Goal: Information Seeking & Learning: Learn about a topic

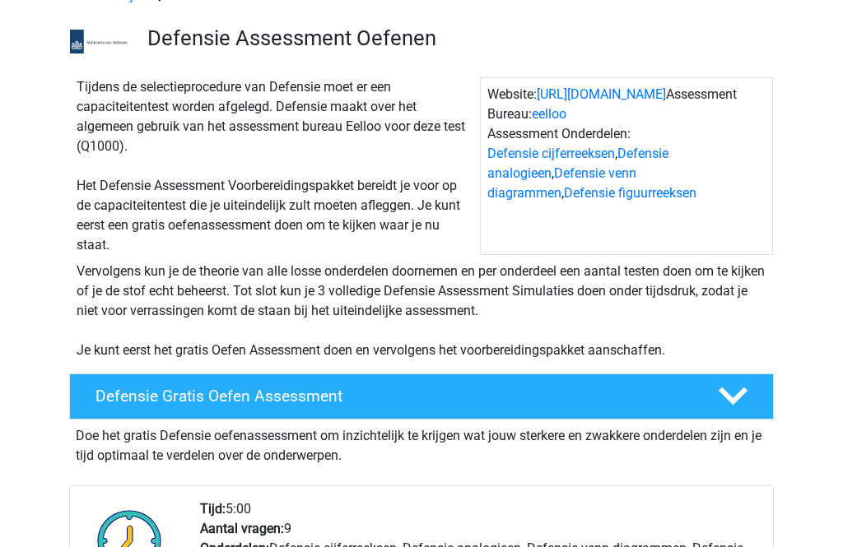
scroll to position [96, 0]
click at [696, 397] on div "Defensie Gratis Oefen Assessment" at bounding box center [393, 396] width 621 height 19
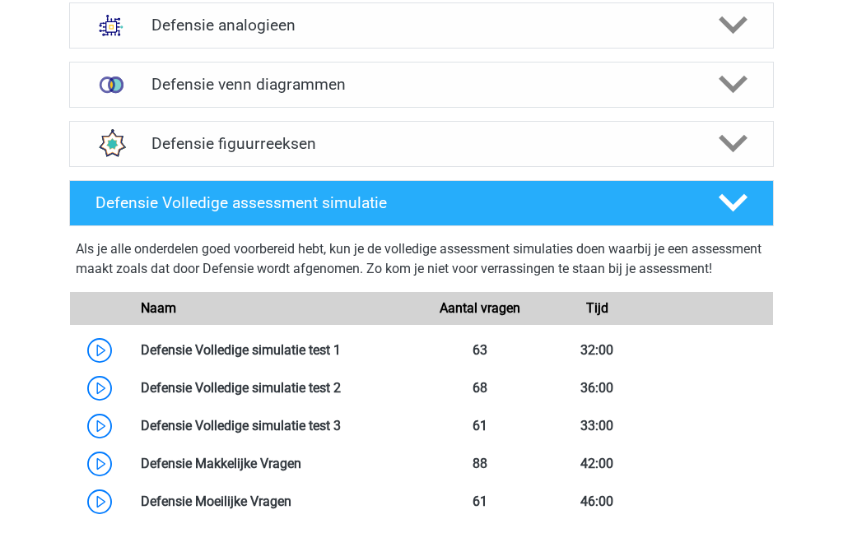
scroll to position [1040, 0]
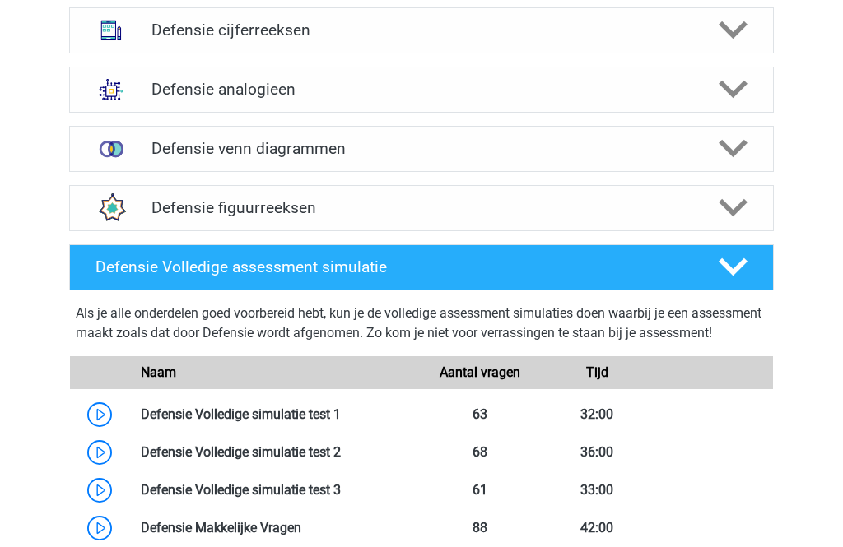
click at [455, 196] on div "Defensie figuurreeksen" at bounding box center [421, 209] width 705 height 46
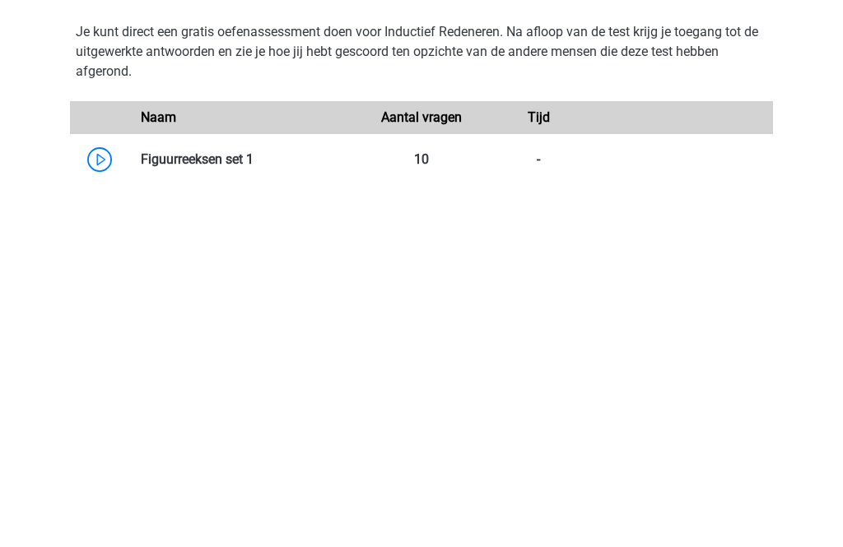
scroll to position [1316, 0]
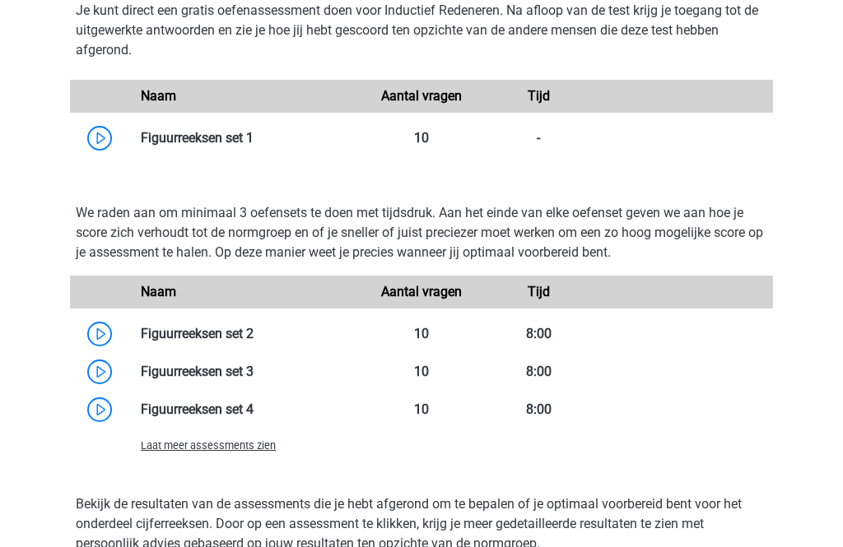
click at [254, 141] on link at bounding box center [254, 138] width 0 height 16
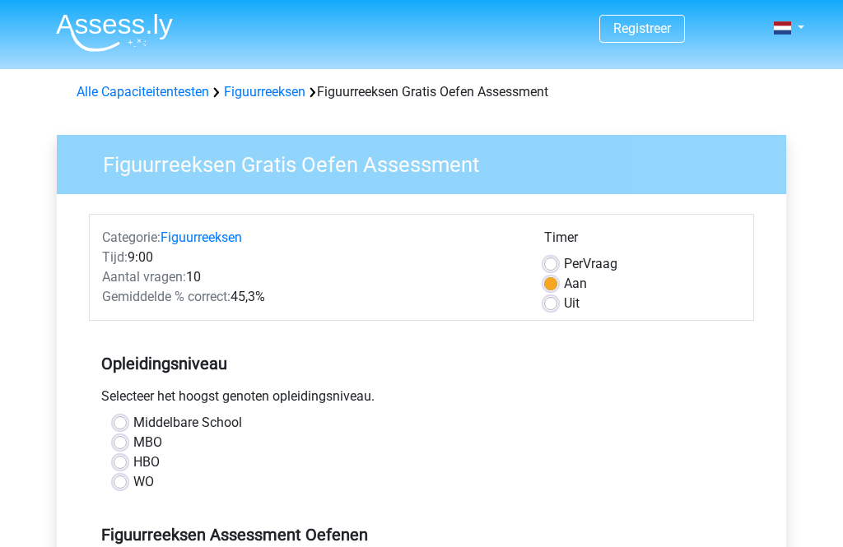
scroll to position [16, 0]
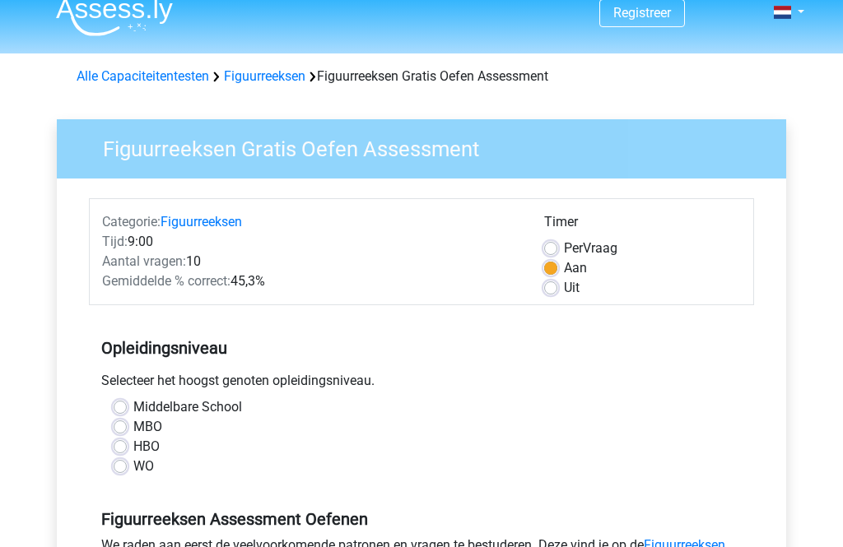
click at [133, 422] on label "MBO" at bounding box center [147, 427] width 29 height 20
click at [126, 422] on input "MBO" at bounding box center [120, 425] width 13 height 16
radio input "true"
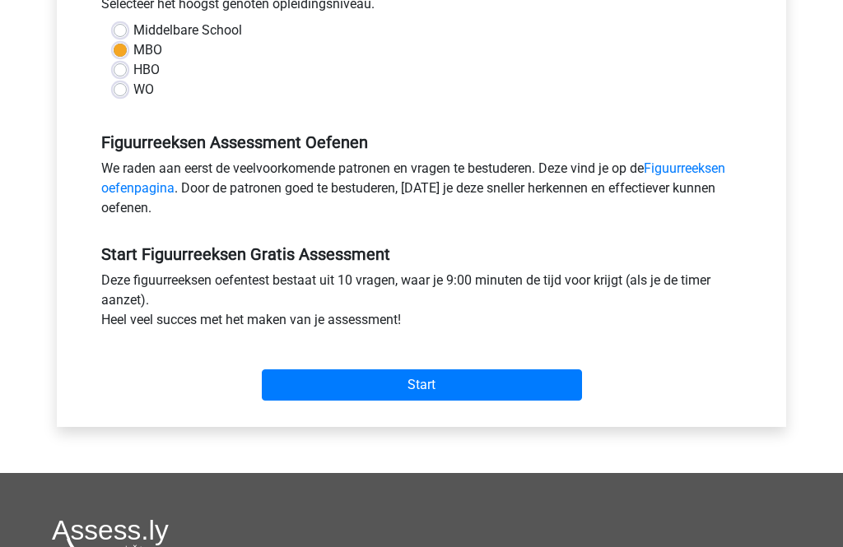
click at [377, 377] on input "Start" at bounding box center [422, 385] width 320 height 31
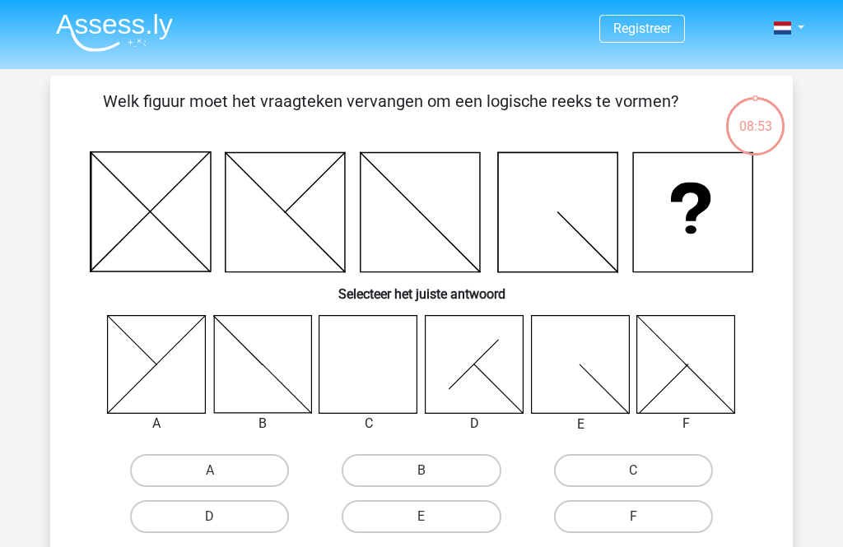
click at [356, 358] on icon at bounding box center [368, 364] width 98 height 98
click at [608, 468] on label "C" at bounding box center [633, 470] width 159 height 33
click at [633, 471] on input "C" at bounding box center [638, 476] width 11 height 11
radio input "true"
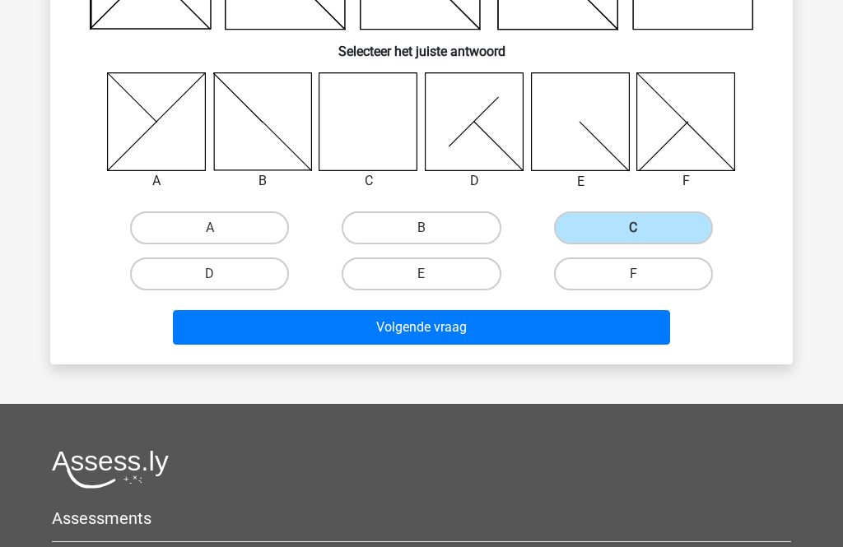
click at [583, 340] on button "Volgende vraag" at bounding box center [422, 327] width 498 height 35
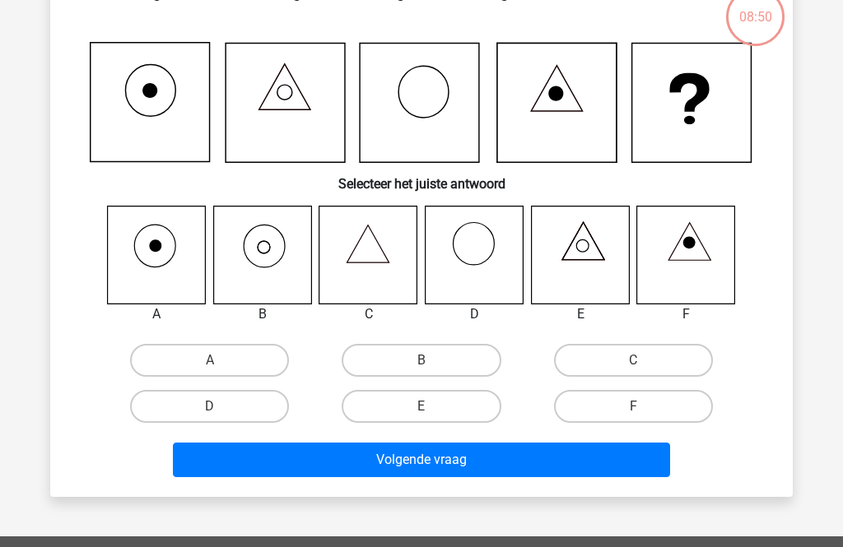
scroll to position [76, 0]
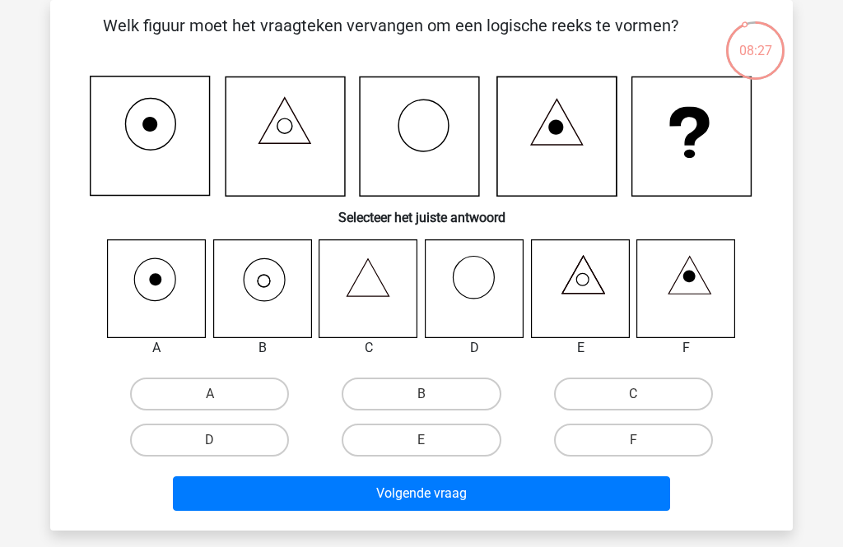
click at [247, 256] on icon at bounding box center [262, 289] width 98 height 98
click at [417, 383] on label "B" at bounding box center [421, 394] width 159 height 33
click at [421, 394] on input "B" at bounding box center [426, 399] width 11 height 11
radio input "true"
click at [486, 492] on button "Volgende vraag" at bounding box center [422, 494] width 498 height 35
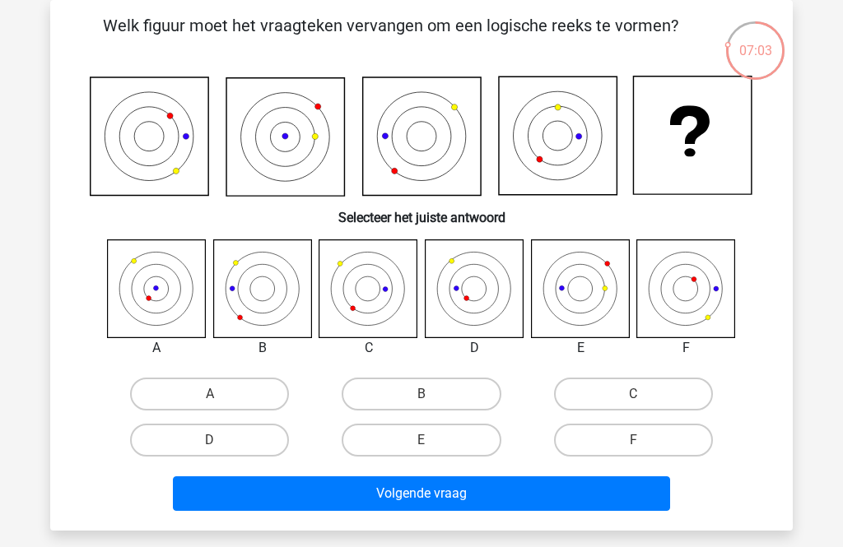
click at [198, 393] on label "A" at bounding box center [209, 394] width 159 height 33
click at [210, 394] on input "A" at bounding box center [215, 399] width 11 height 11
radio input "true"
click at [429, 491] on button "Volgende vraag" at bounding box center [422, 494] width 498 height 35
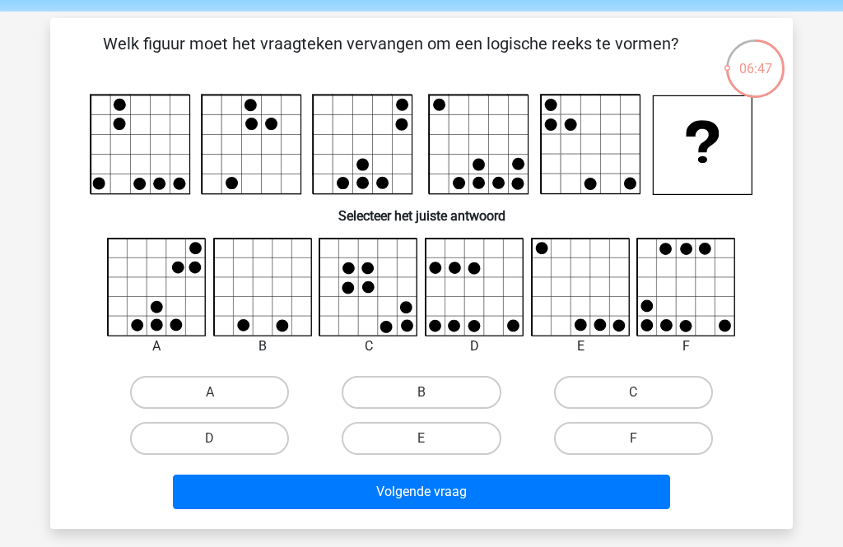
scroll to position [58, 0]
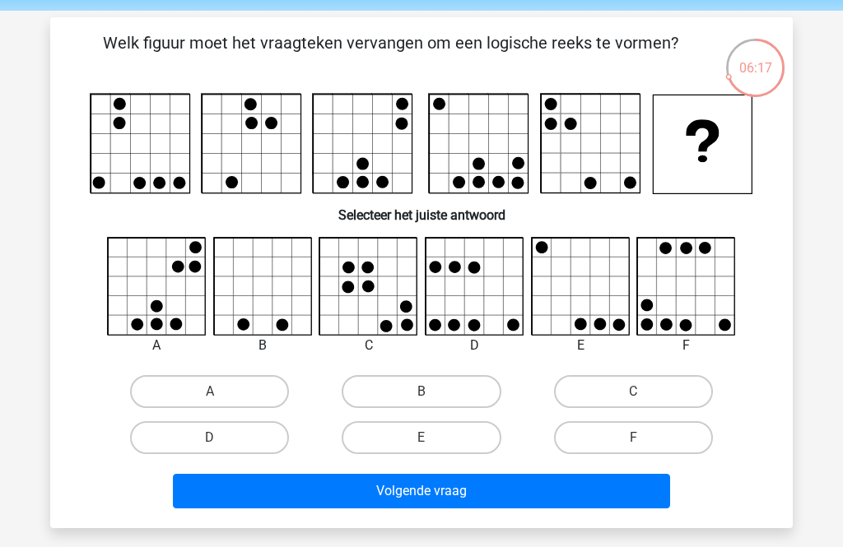
click at [715, 291] on icon at bounding box center [687, 287] width 98 height 98
click at [599, 432] on label "F" at bounding box center [633, 437] width 159 height 33
click at [633, 438] on input "F" at bounding box center [638, 443] width 11 height 11
radio input "true"
click at [585, 489] on button "Volgende vraag" at bounding box center [422, 491] width 498 height 35
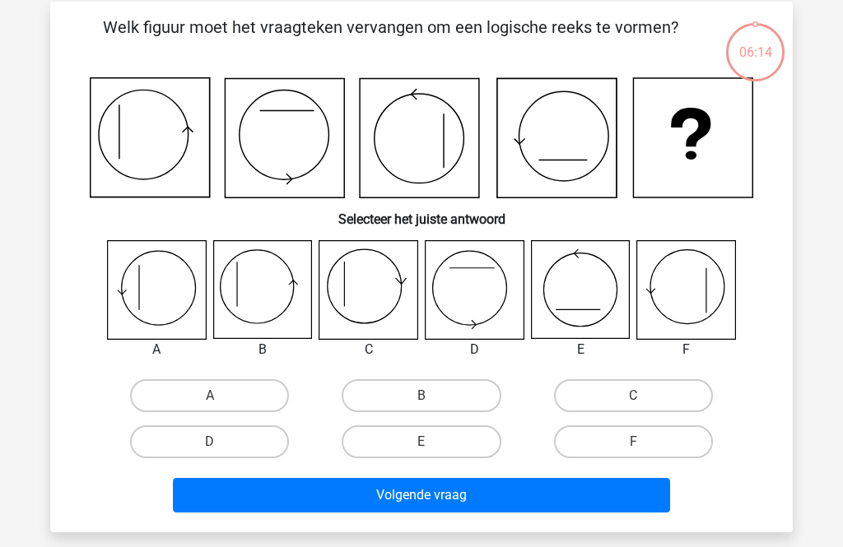
scroll to position [76, 0]
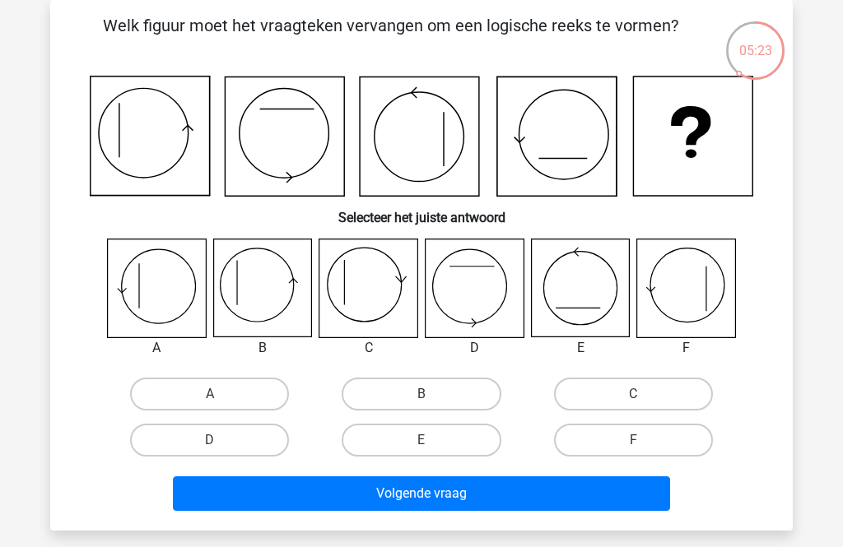
click at [398, 384] on label "B" at bounding box center [421, 394] width 159 height 33
click at [421, 394] on input "B" at bounding box center [426, 399] width 11 height 11
radio input "true"
click at [430, 500] on button "Volgende vraag" at bounding box center [422, 494] width 498 height 35
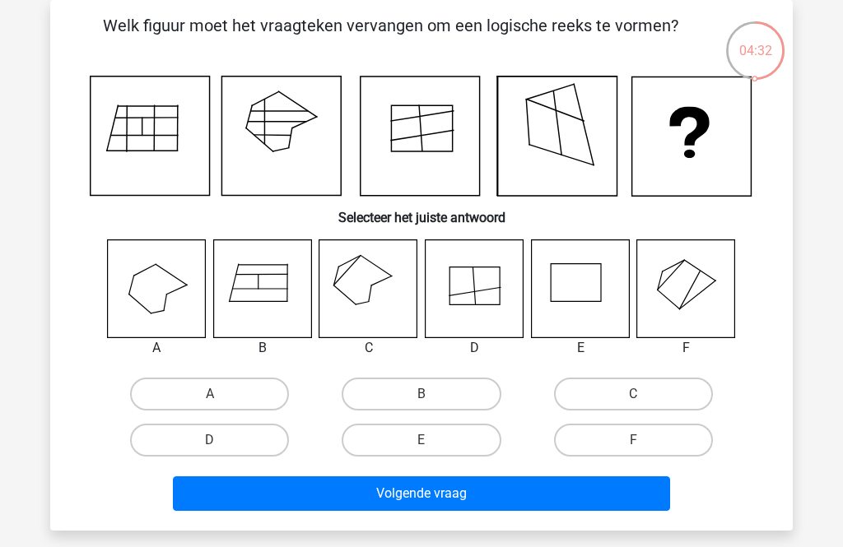
click at [285, 277] on icon at bounding box center [262, 289] width 98 height 98
click at [389, 392] on label "B" at bounding box center [421, 394] width 159 height 33
click at [421, 394] on input "B" at bounding box center [426, 399] width 11 height 11
radio input "true"
click at [401, 504] on button "Volgende vraag" at bounding box center [422, 494] width 498 height 35
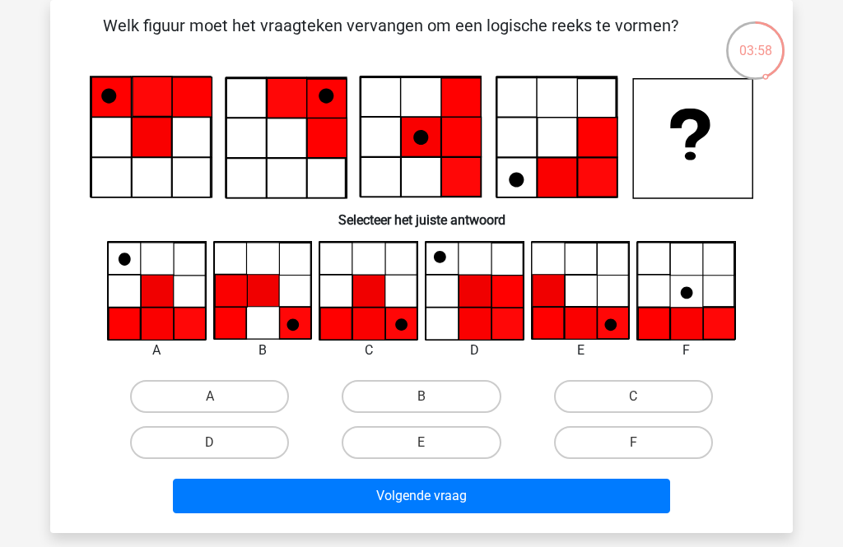
click at [638, 370] on div "A B C" at bounding box center [422, 353] width 690 height 225
click at [618, 382] on label "C" at bounding box center [633, 396] width 159 height 33
click at [633, 397] on input "C" at bounding box center [638, 402] width 11 height 11
radio input "true"
click at [574, 512] on button "Volgende vraag" at bounding box center [422, 496] width 498 height 35
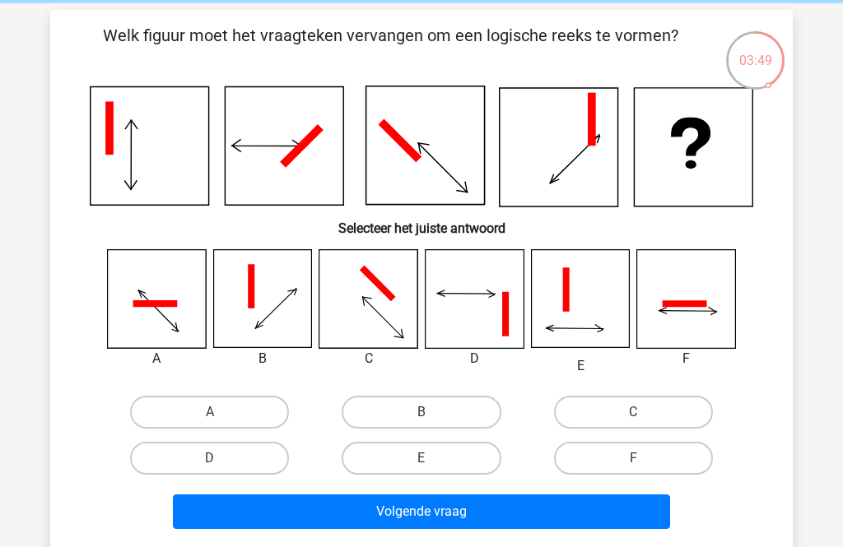
scroll to position [81, 0]
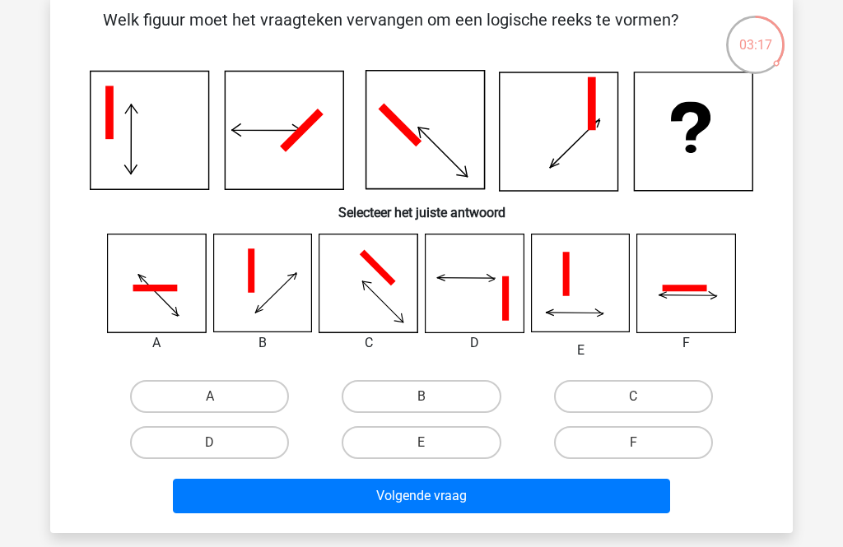
click at [595, 390] on label "C" at bounding box center [633, 396] width 159 height 33
click at [633, 397] on input "C" at bounding box center [638, 402] width 11 height 11
radio input "true"
click at [532, 504] on button "Volgende vraag" at bounding box center [422, 496] width 498 height 35
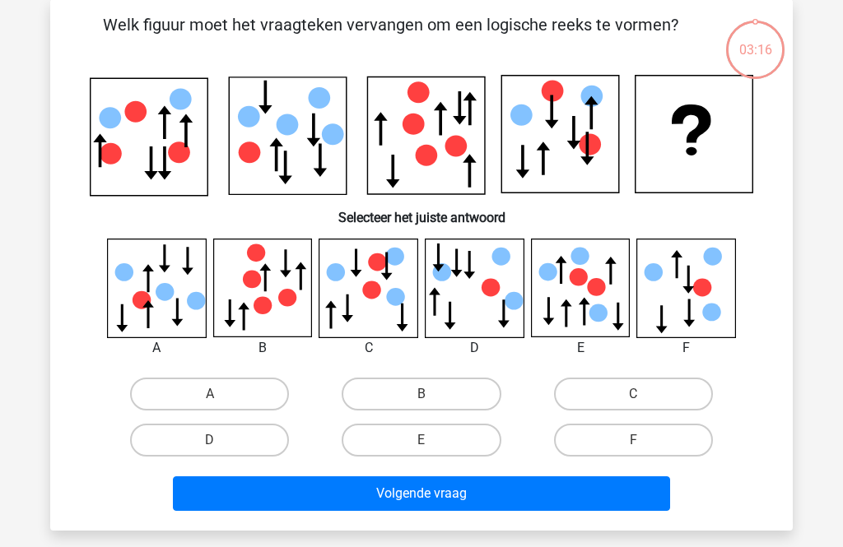
scroll to position [76, 0]
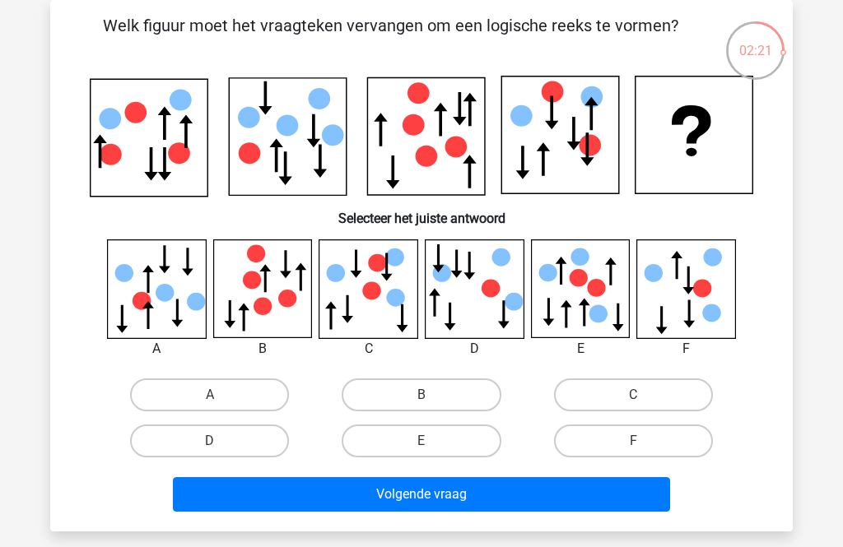
click at [454, 319] on icon at bounding box center [475, 289] width 98 height 98
click at [266, 448] on label "D" at bounding box center [209, 441] width 159 height 33
click at [221, 448] on input "D" at bounding box center [215, 446] width 11 height 11
radio input "true"
click at [375, 484] on button "Volgende vraag" at bounding box center [422, 494] width 498 height 35
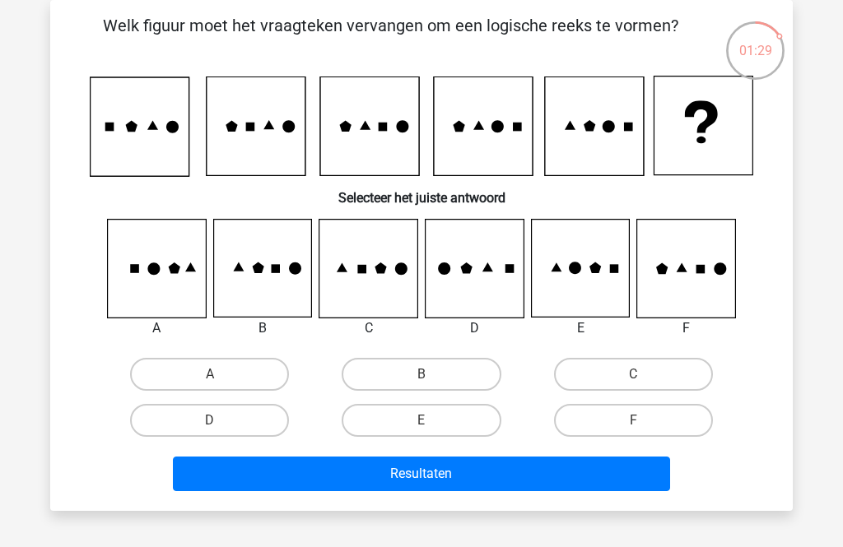
click at [378, 432] on label "E" at bounding box center [421, 420] width 159 height 33
click at [421, 431] on input "E" at bounding box center [426, 426] width 11 height 11
radio input "true"
click at [458, 472] on button "Resultaten" at bounding box center [422, 474] width 498 height 35
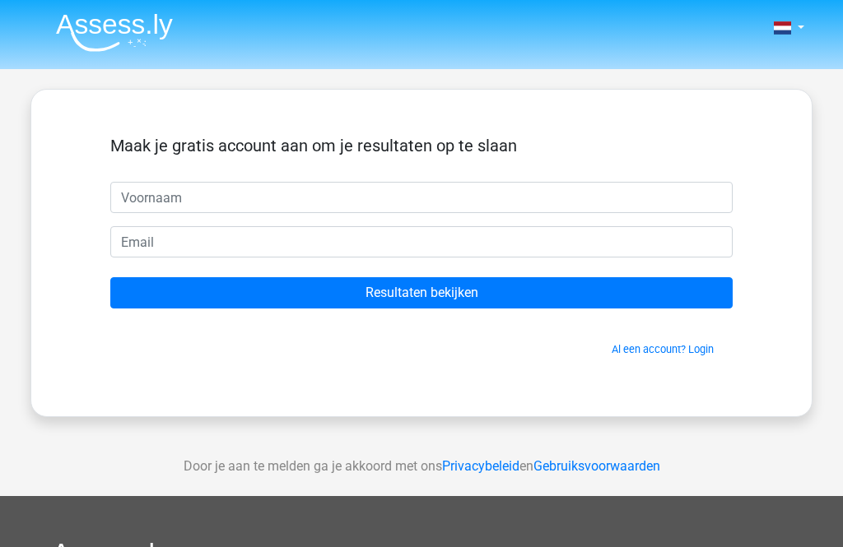
click at [507, 198] on input "text" at bounding box center [421, 197] width 622 height 31
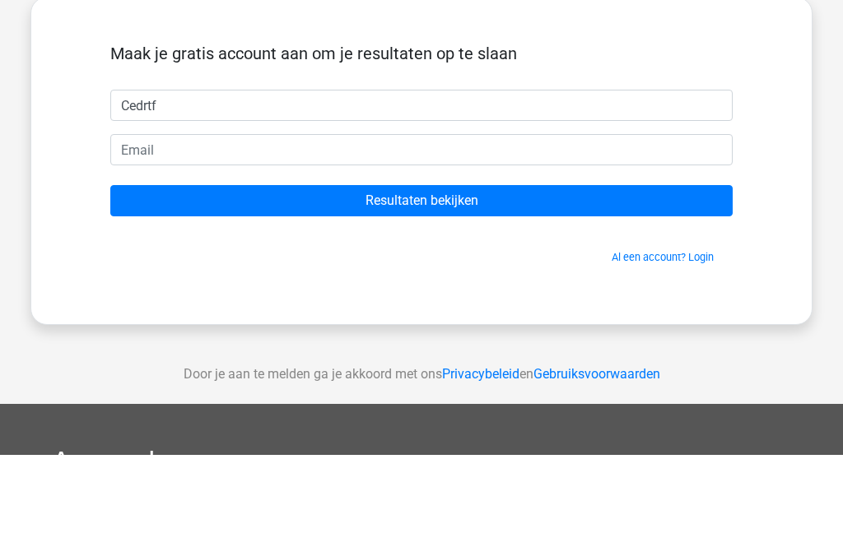
type input "Cedrtf"
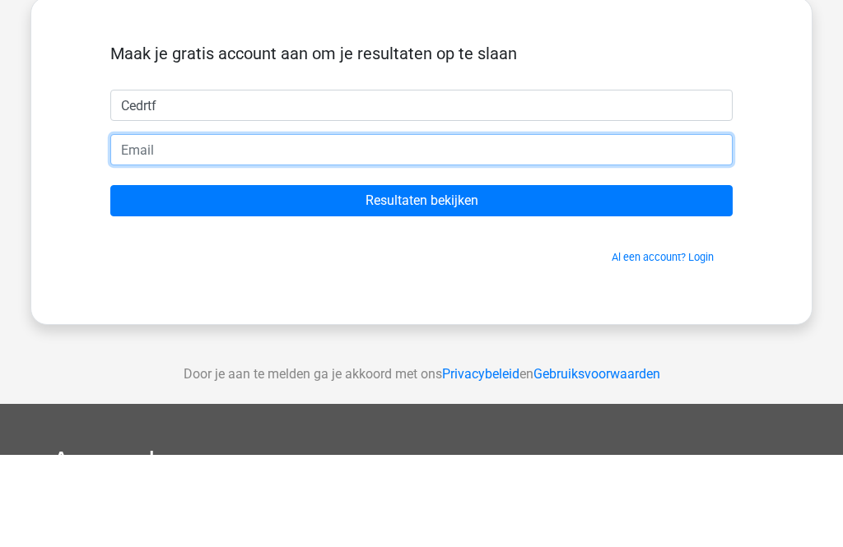
click at [387, 226] on input "email" at bounding box center [421, 241] width 622 height 31
click at [399, 226] on input "email" at bounding box center [421, 241] width 622 height 31
click at [434, 226] on input "email" at bounding box center [421, 241] width 622 height 31
type input "cederikguyt2@hotmail.com"
click at [421, 277] on input "Resultaten bekijken" at bounding box center [421, 292] width 622 height 31
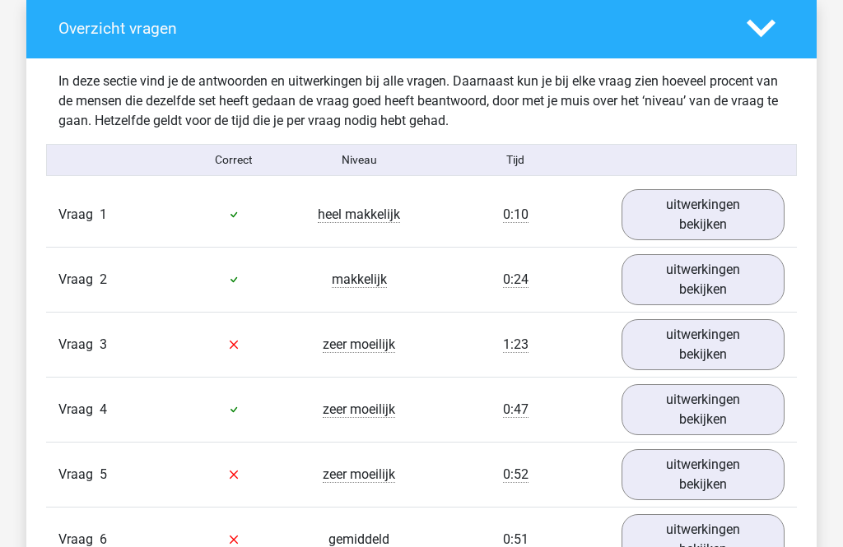
scroll to position [1229, 0]
click at [671, 342] on link "uitwerkingen bekijken" at bounding box center [702, 344] width 163 height 51
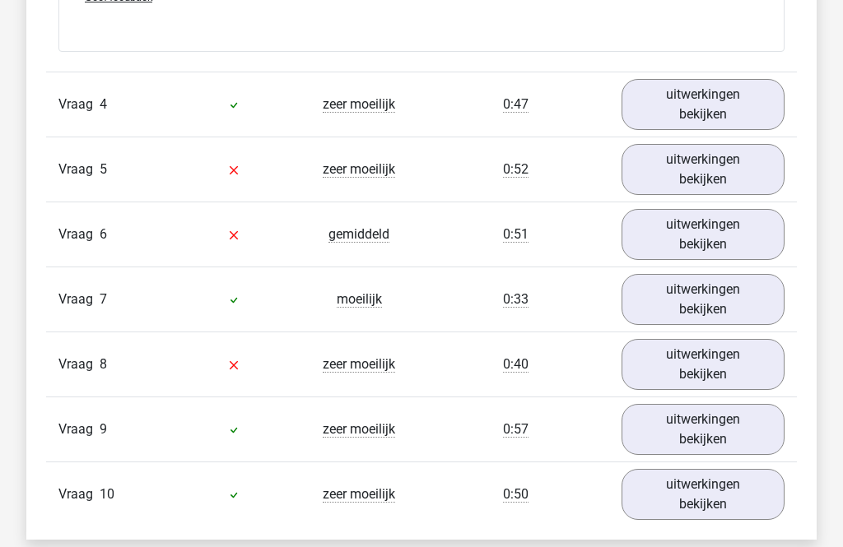
scroll to position [2891, 0]
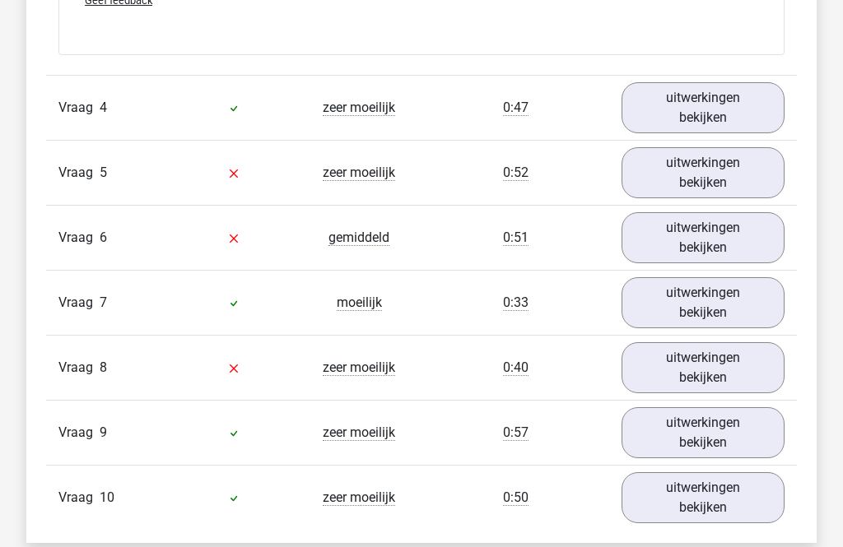
click at [667, 371] on link "uitwerkingen bekijken" at bounding box center [702, 368] width 163 height 51
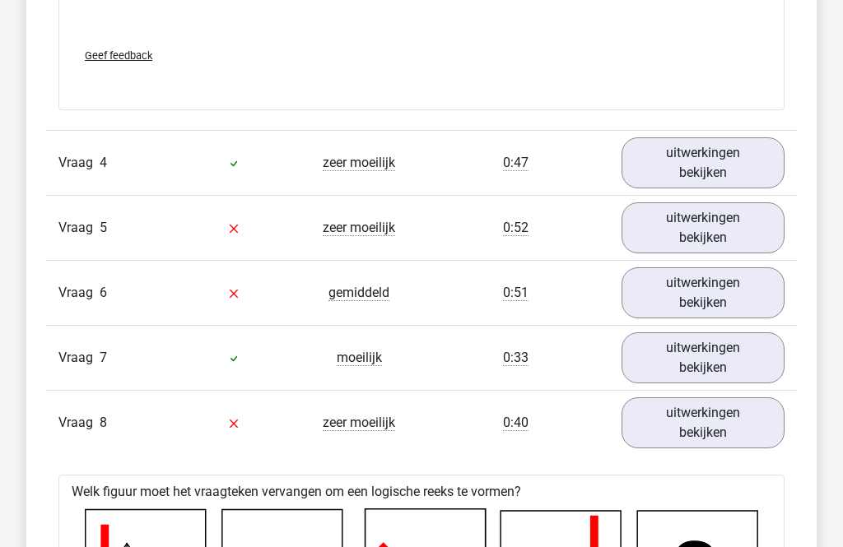
scroll to position [2882, 0]
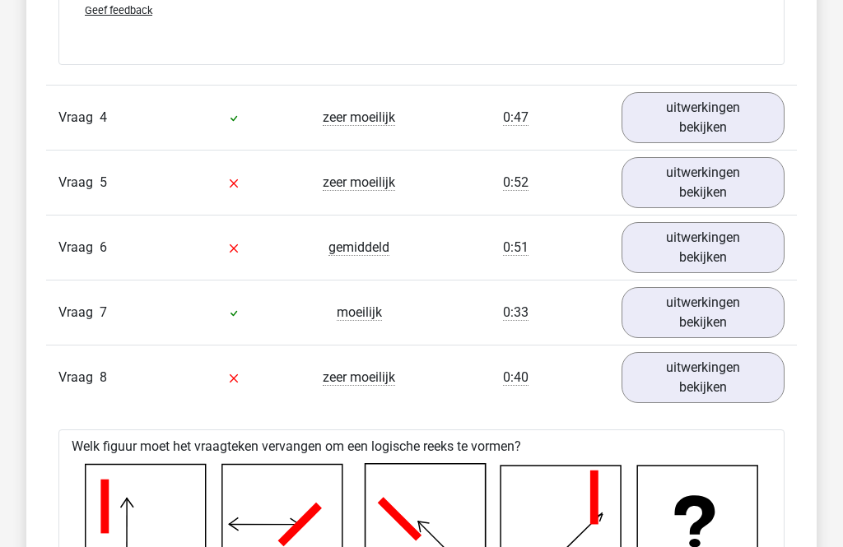
click at [728, 252] on link "uitwerkingen bekijken" at bounding box center [702, 247] width 163 height 51
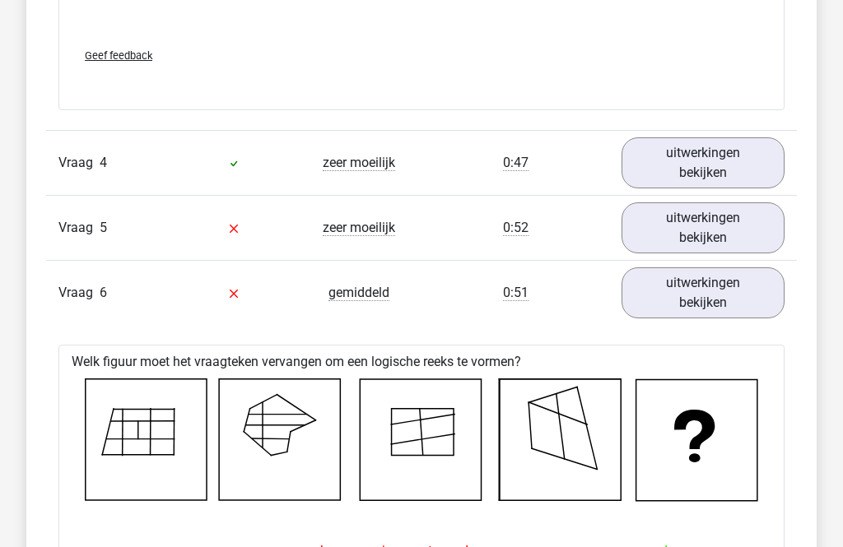
scroll to position [2803, 0]
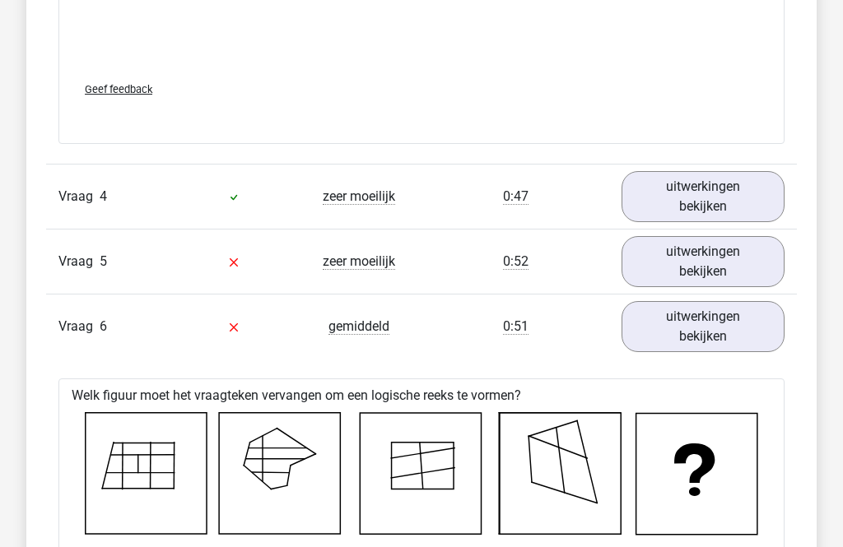
click at [676, 325] on link "uitwerkingen bekijken" at bounding box center [702, 326] width 163 height 51
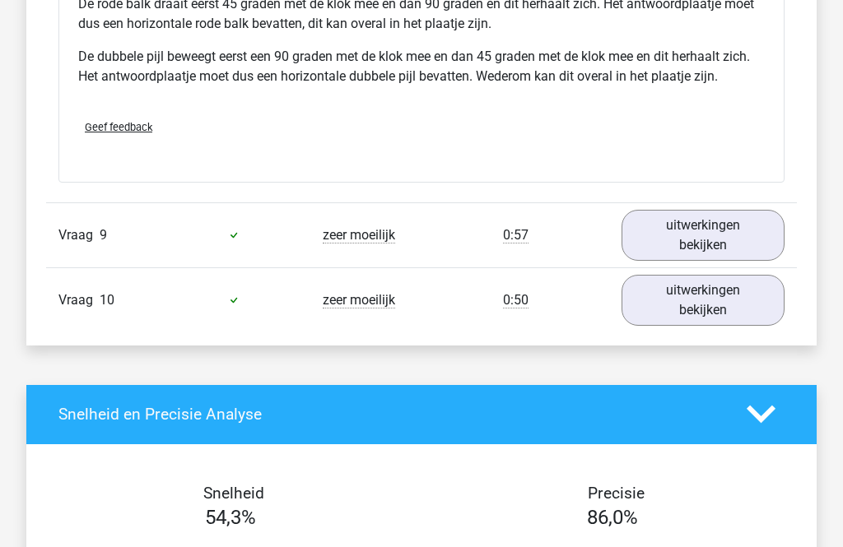
click at [693, 228] on link "uitwerkingen bekijken" at bounding box center [702, 236] width 163 height 51
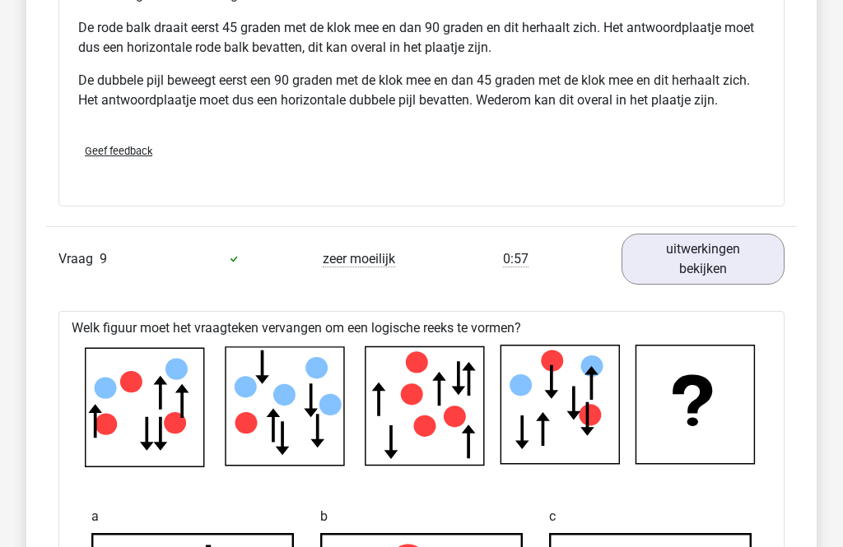
click at [697, 246] on link "uitwerkingen bekijken" at bounding box center [702, 259] width 163 height 51
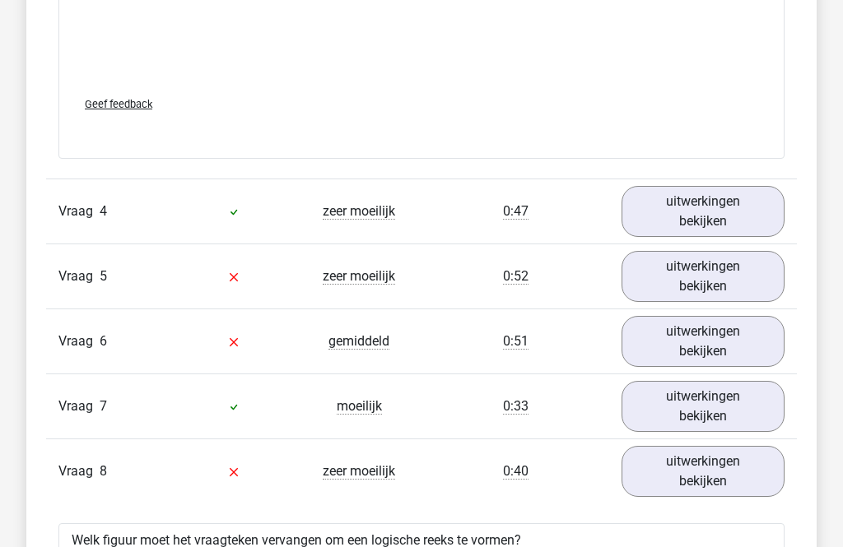
scroll to position [2712, 0]
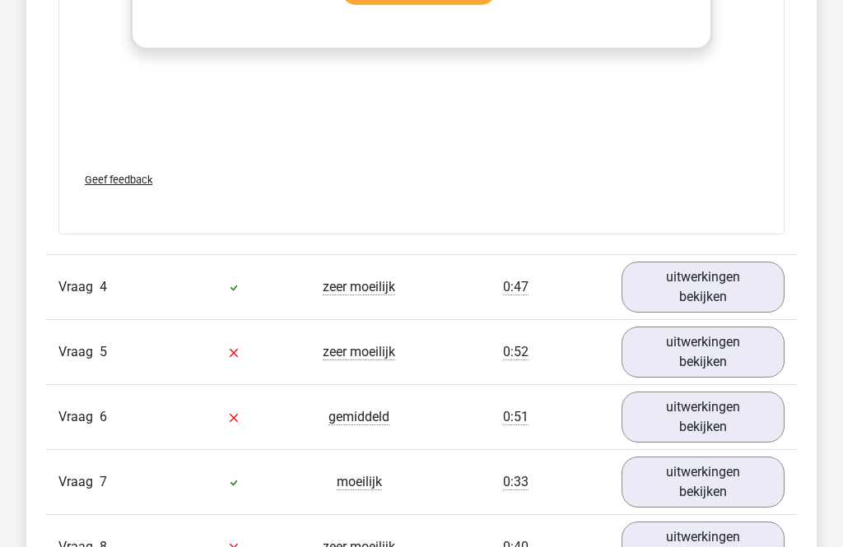
click at [655, 342] on link "uitwerkingen bekijken" at bounding box center [702, 352] width 163 height 51
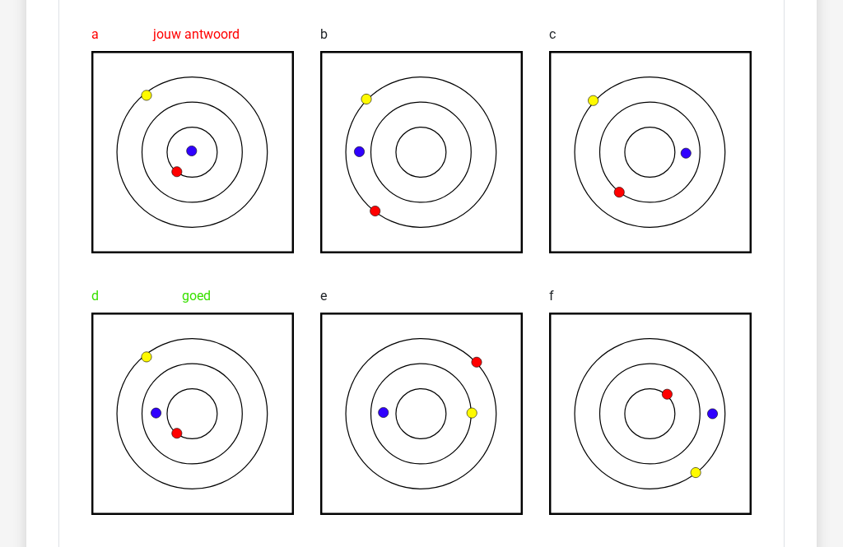
scroll to position [1770, 0]
